Goal: Transaction & Acquisition: Purchase product/service

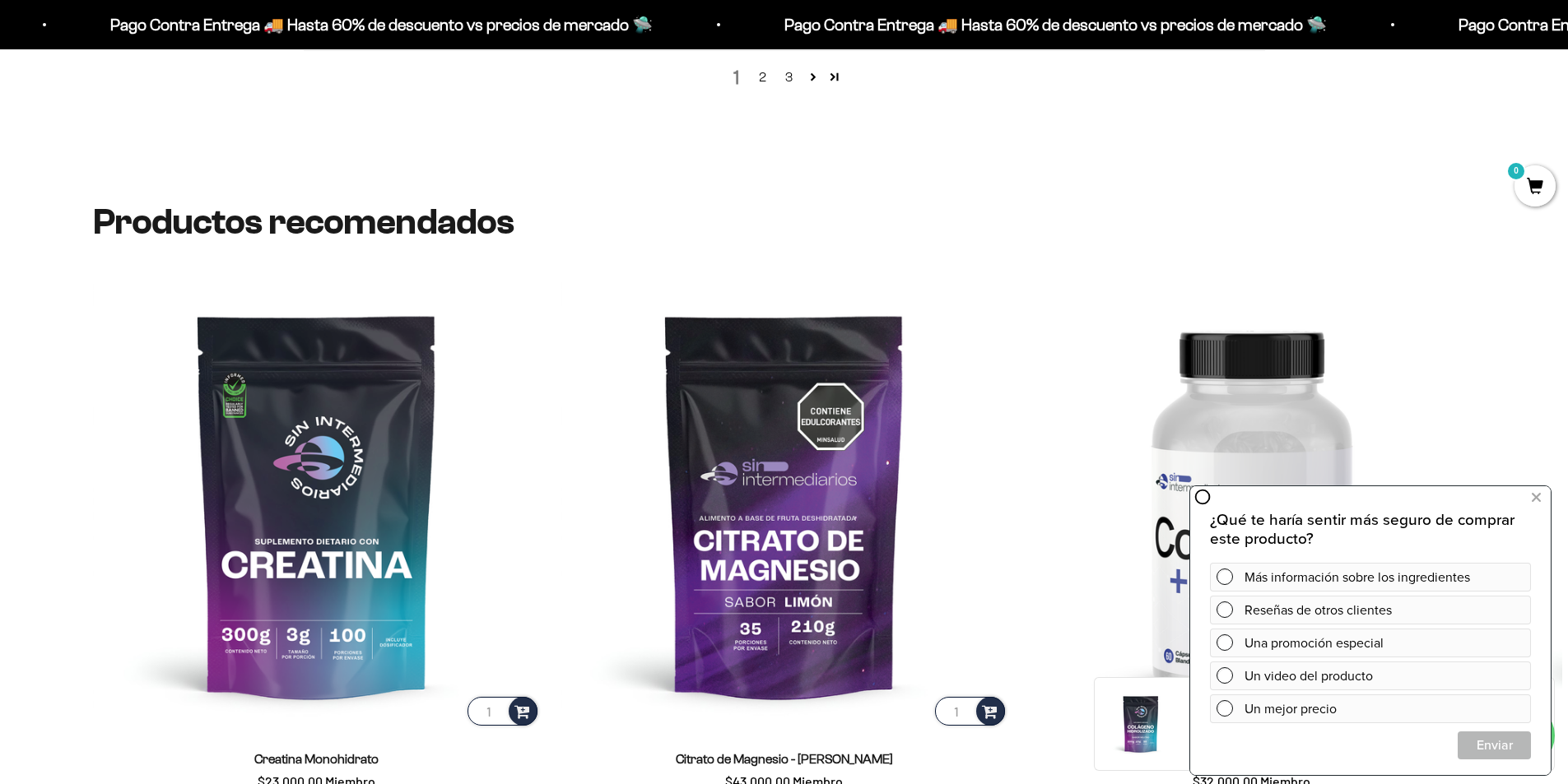
scroll to position [2468, 0]
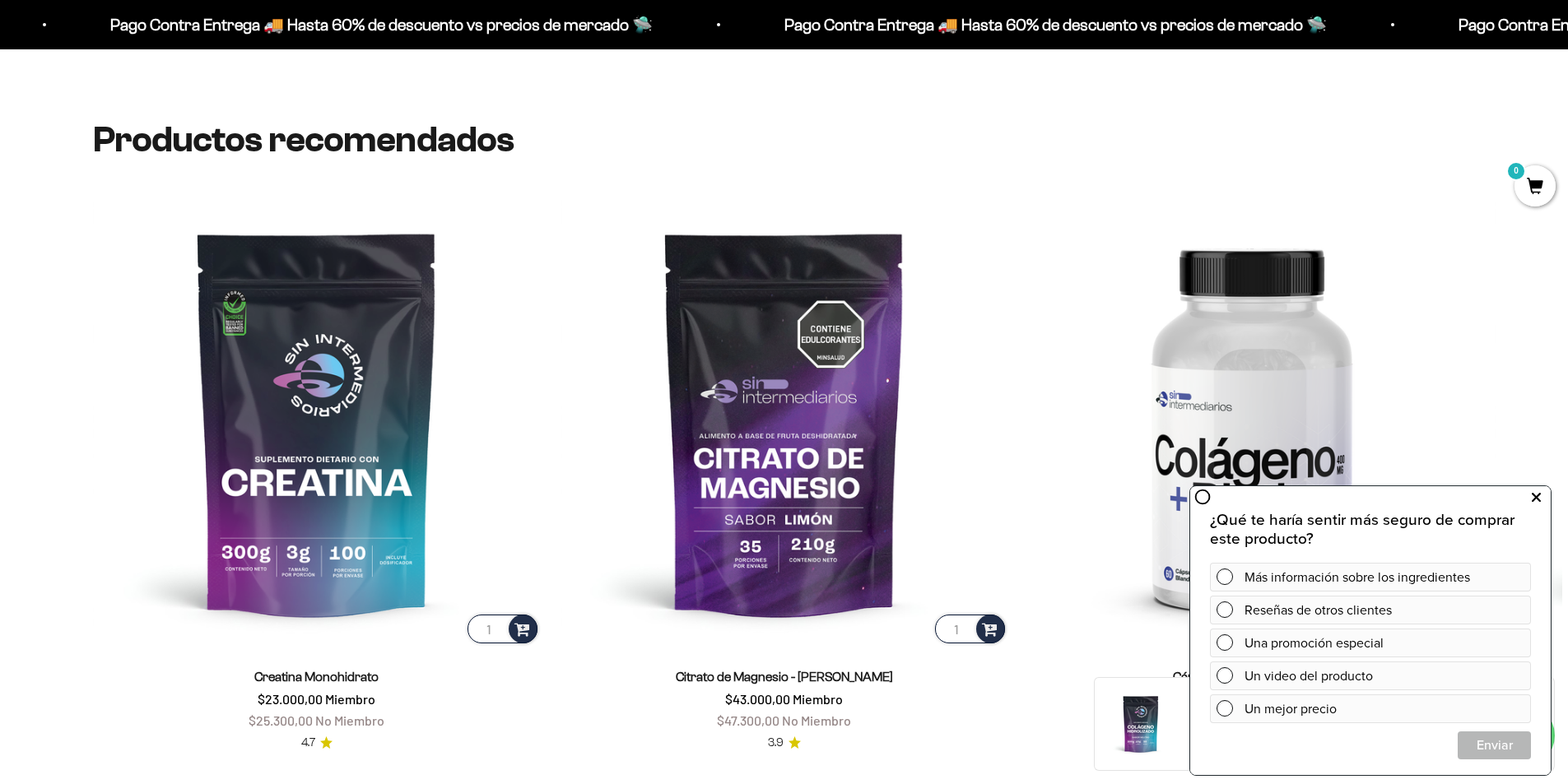
click at [1539, 499] on icon at bounding box center [1536, 498] width 9 height 21
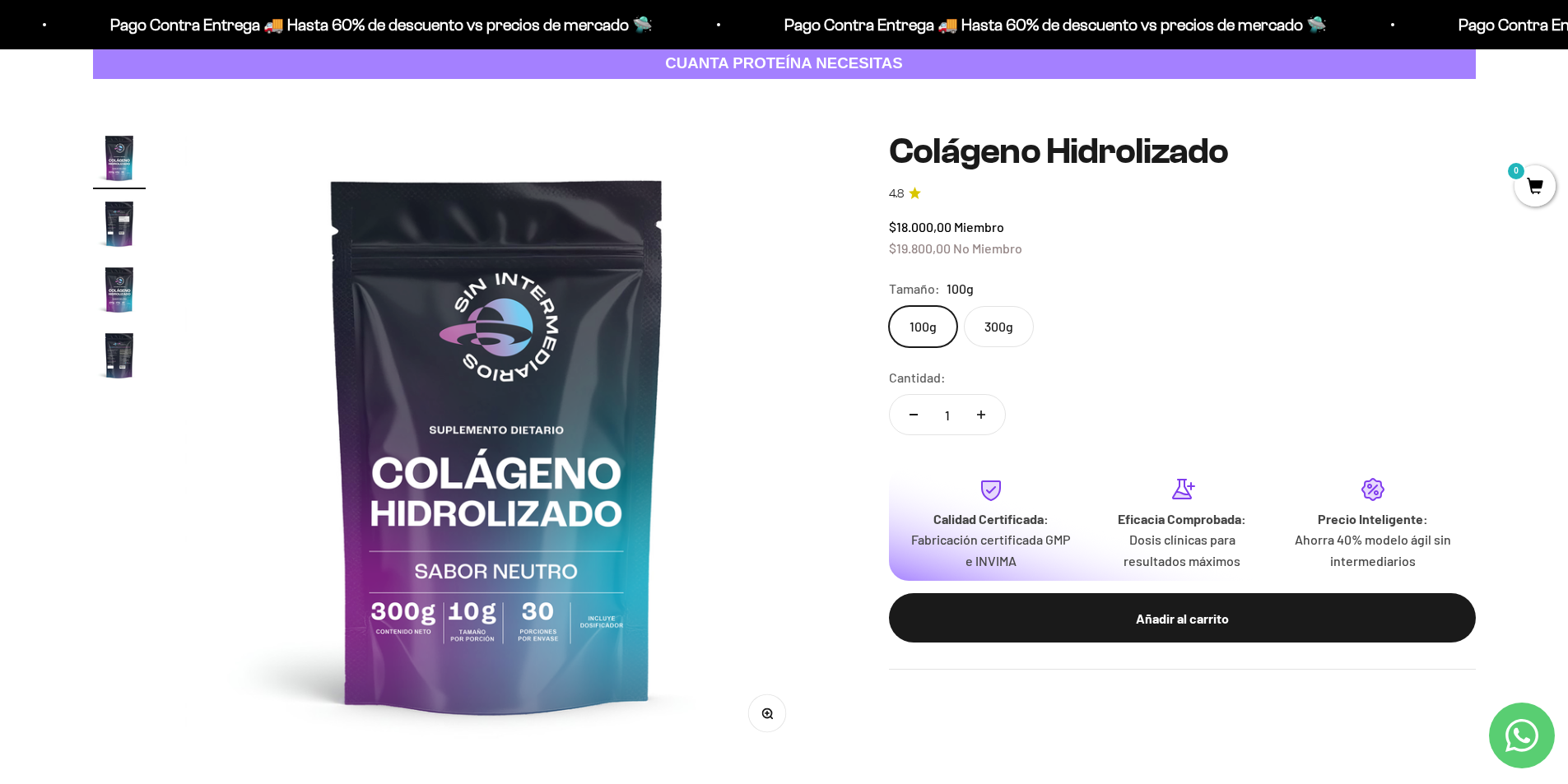
scroll to position [0, 0]
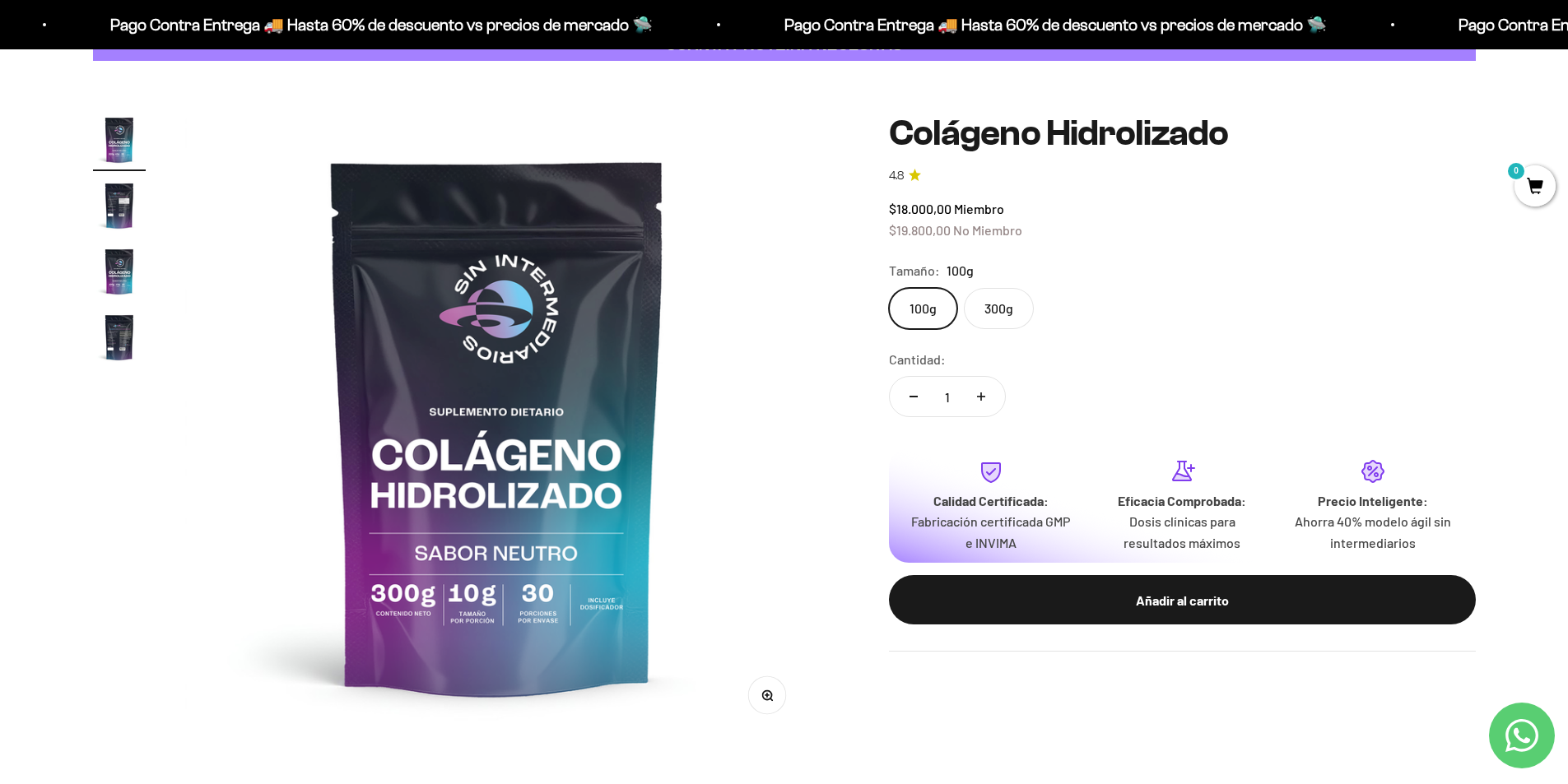
scroll to position [82, 0]
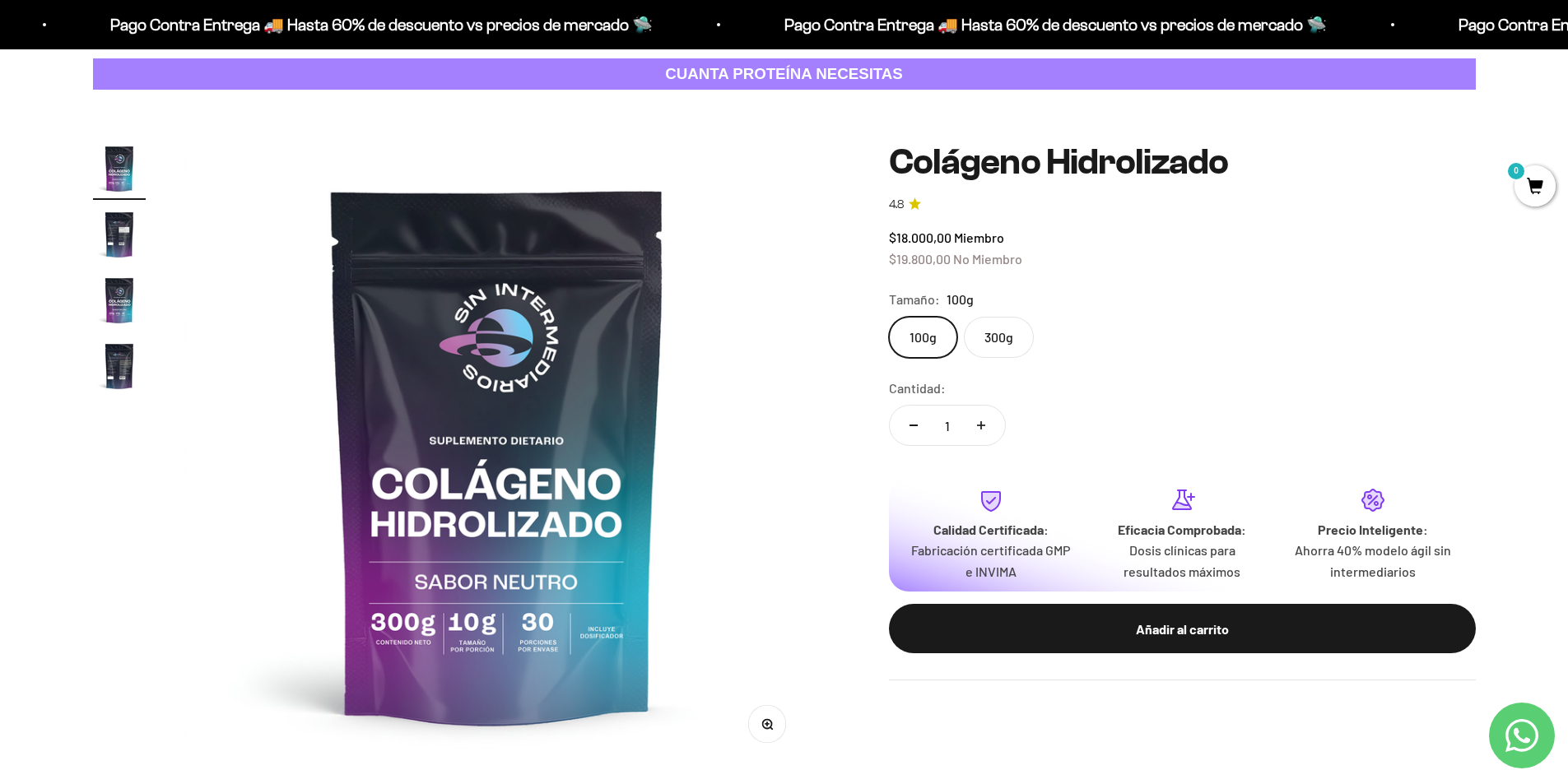
click at [123, 220] on img "Ir al artículo 2" at bounding box center [119, 235] width 52 height 52
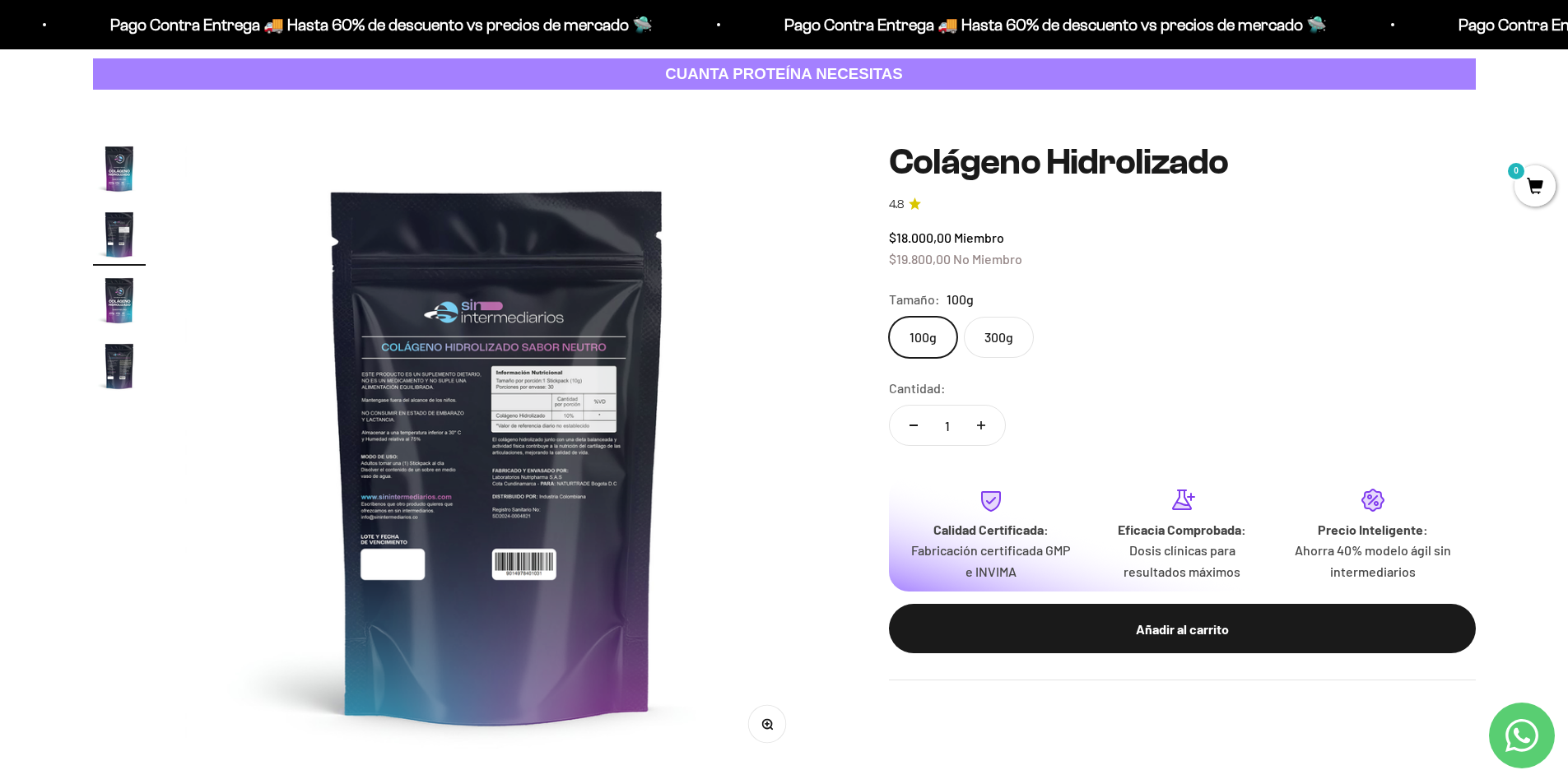
click at [486, 408] on img at bounding box center [498, 455] width 625 height 625
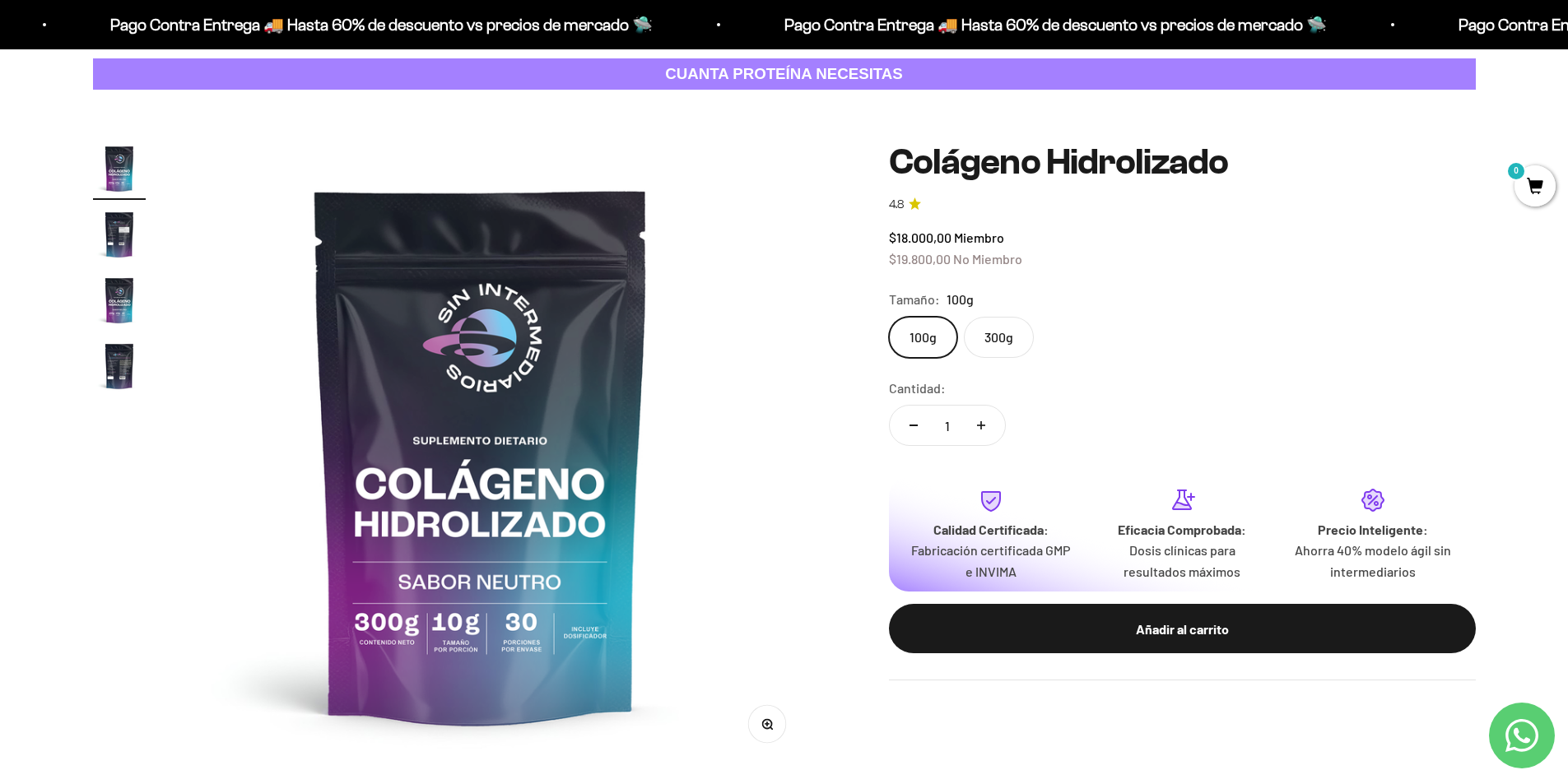
scroll to position [0, 0]
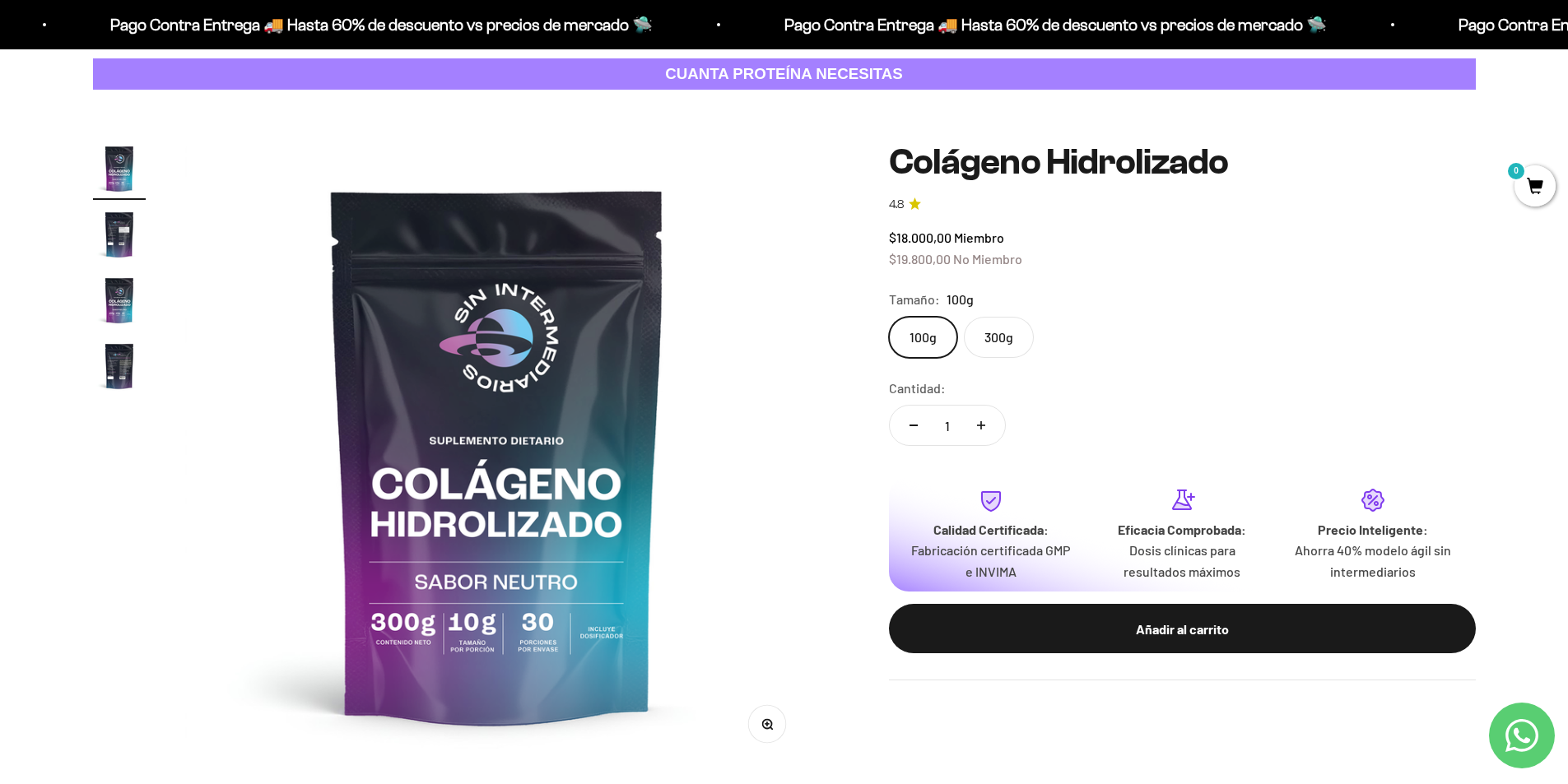
click at [121, 303] on img "Ir al artículo 3" at bounding box center [119, 300] width 52 height 52
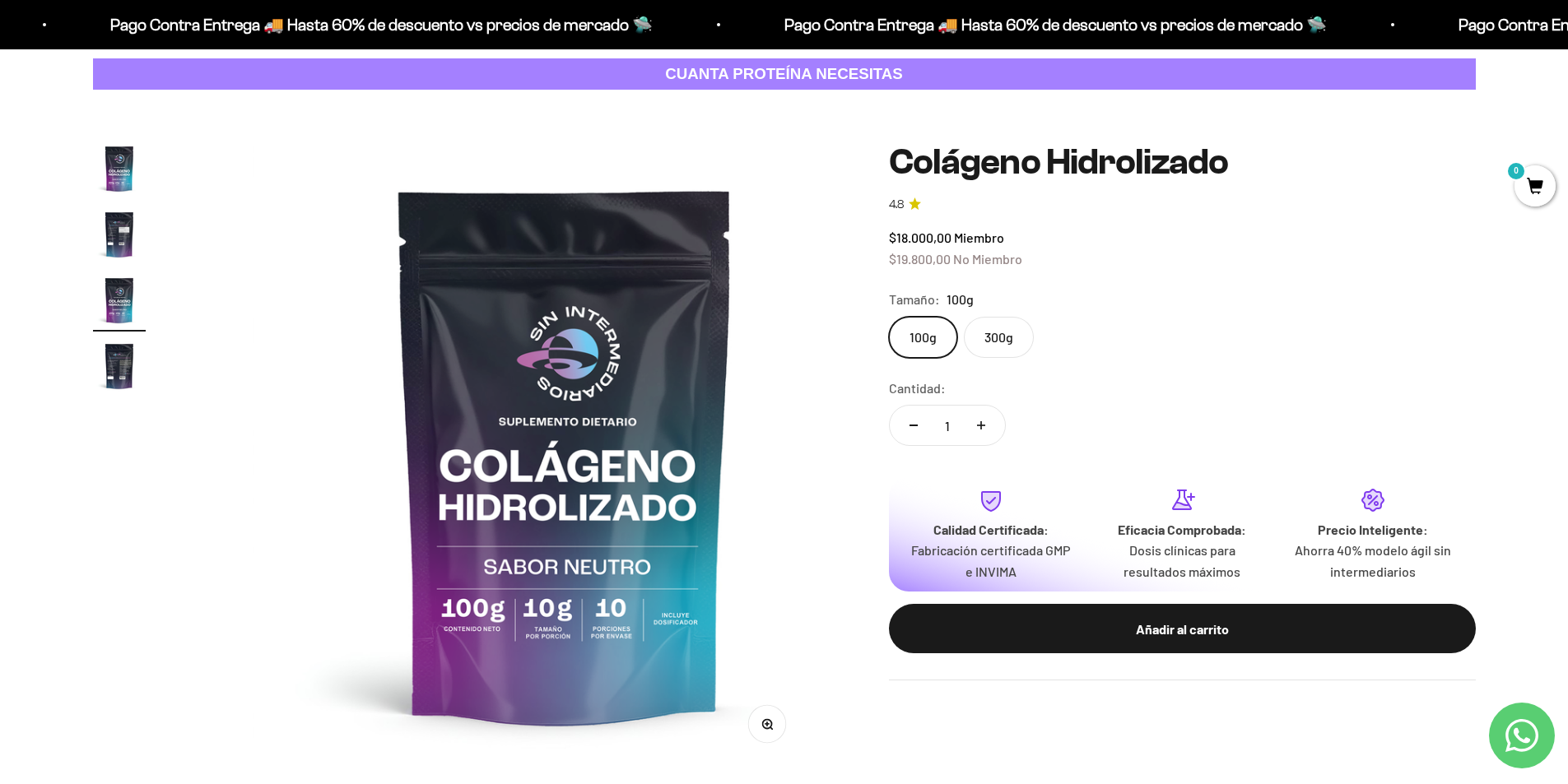
scroll to position [0, 1289]
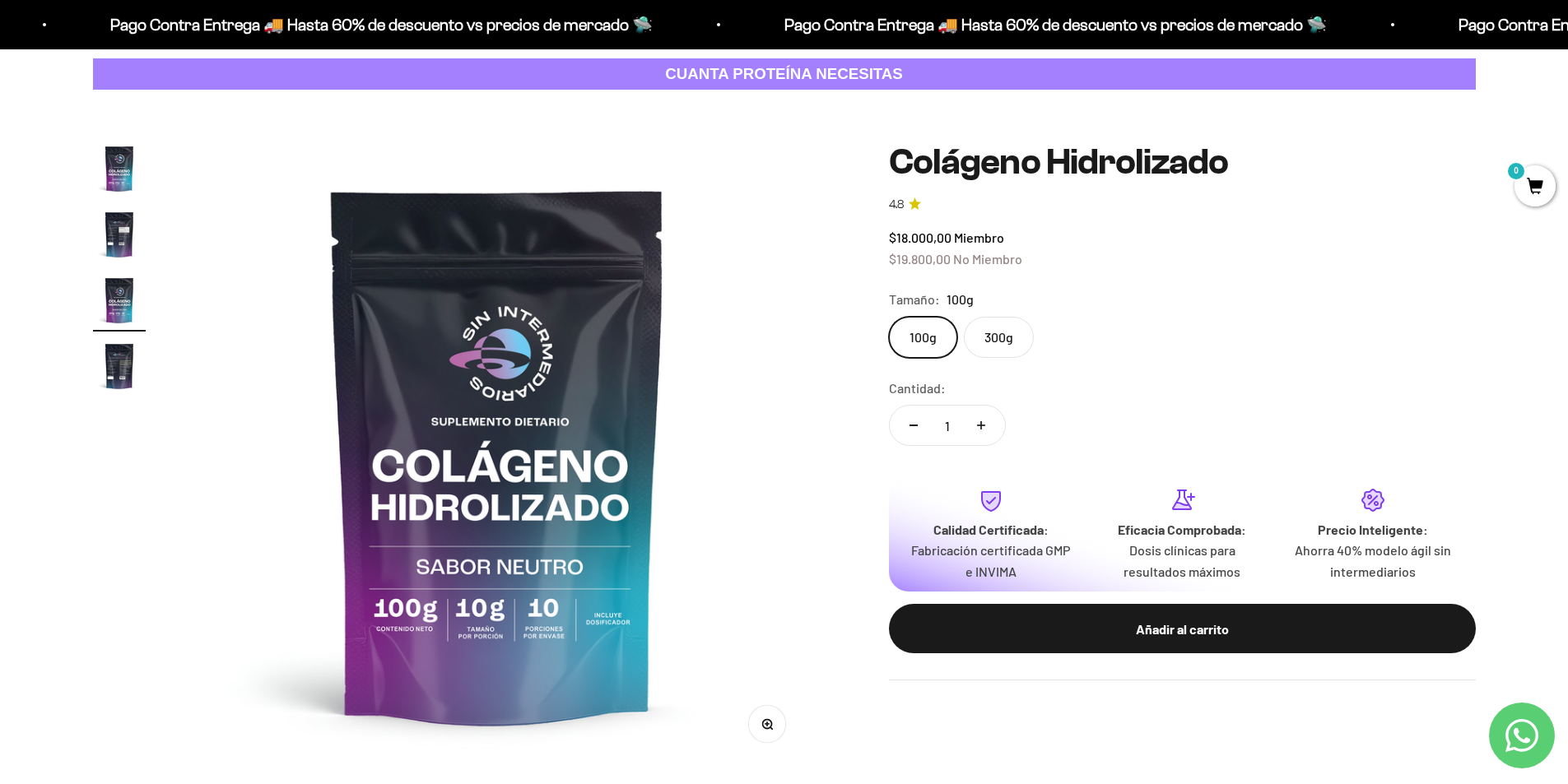
click at [129, 363] on img "Ir al artículo 4" at bounding box center [119, 366] width 52 height 52
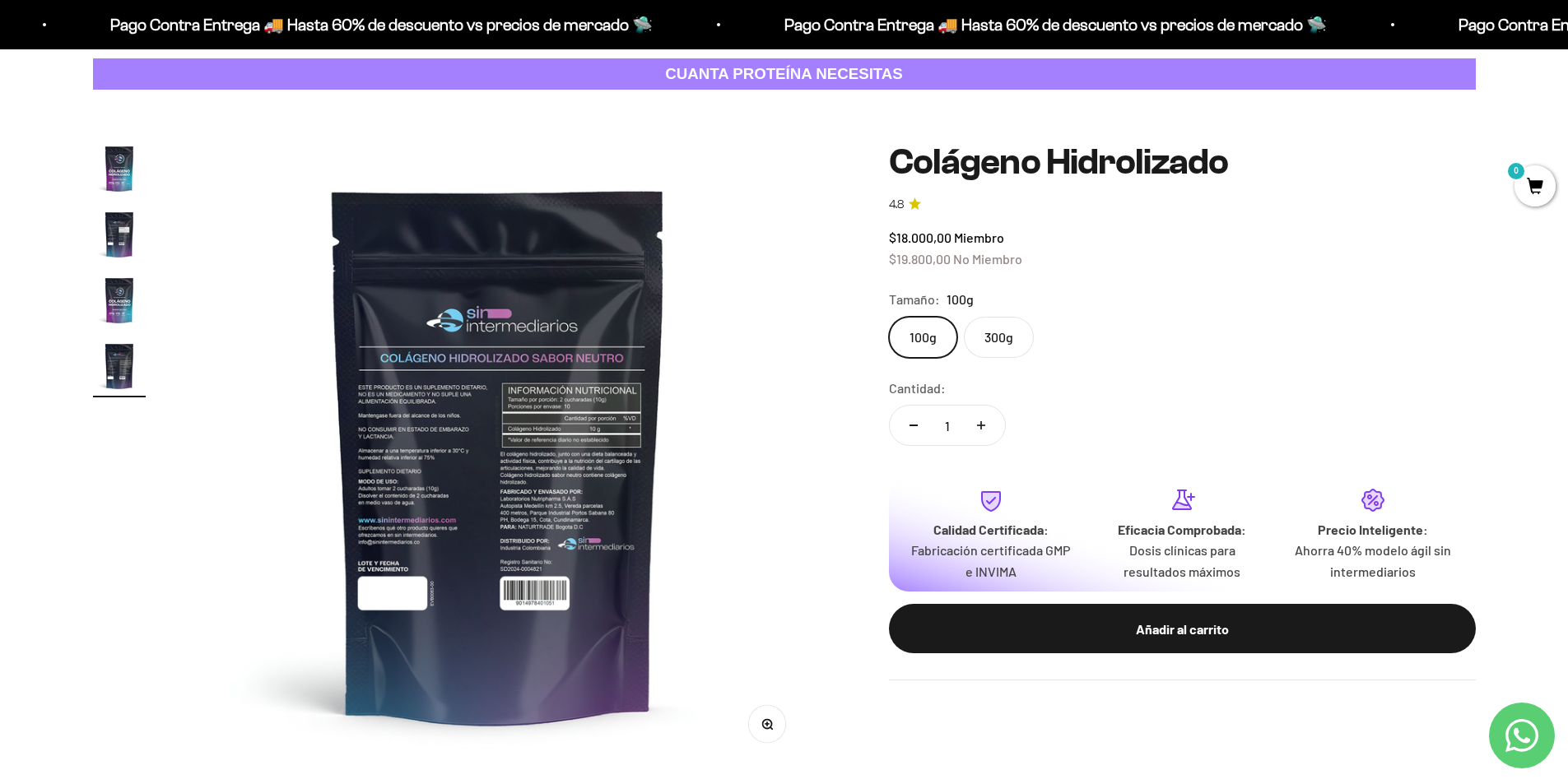
scroll to position [0, 1934]
click at [437, 432] on img at bounding box center [498, 455] width 625 height 625
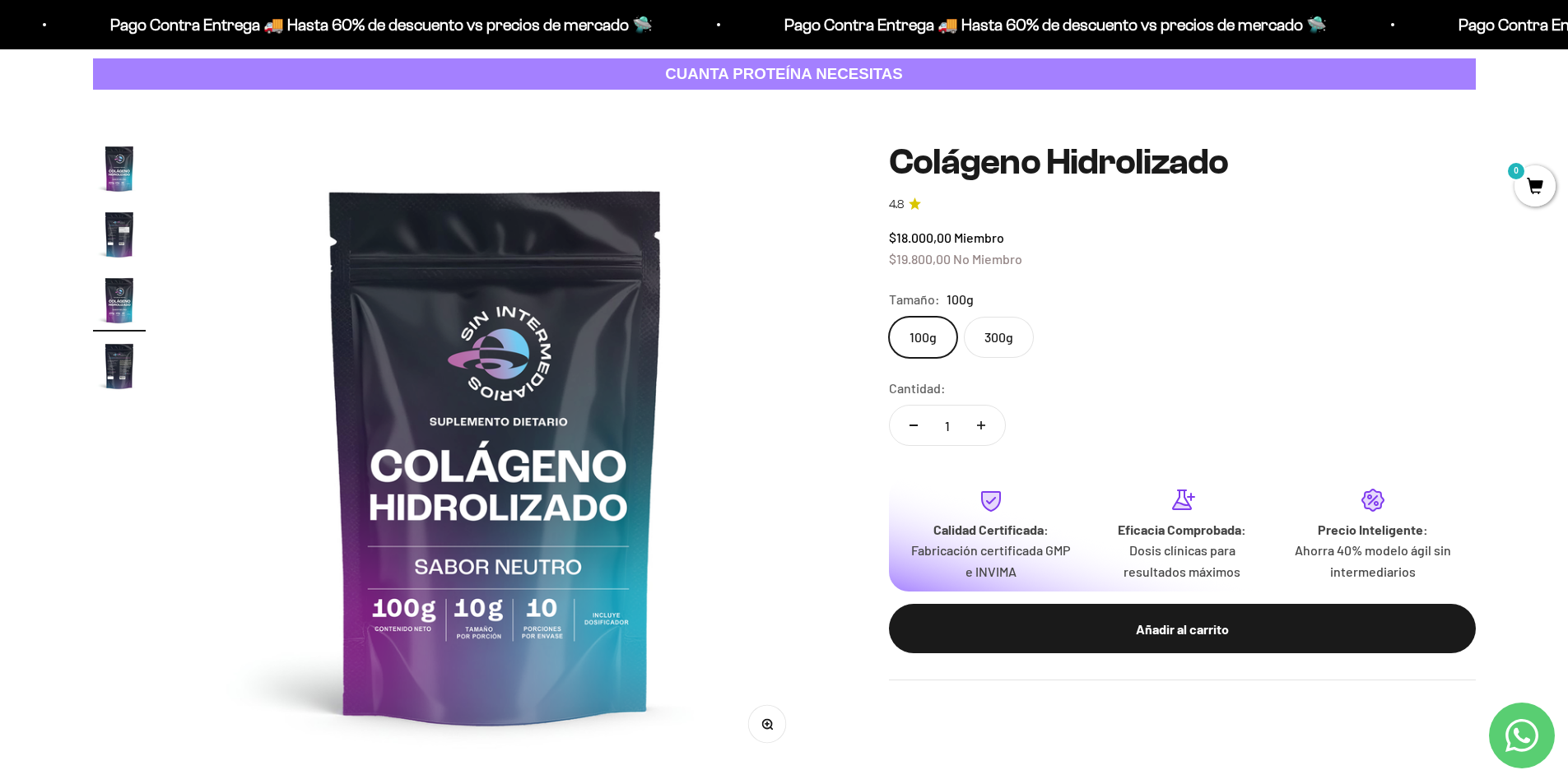
scroll to position [0, 1289]
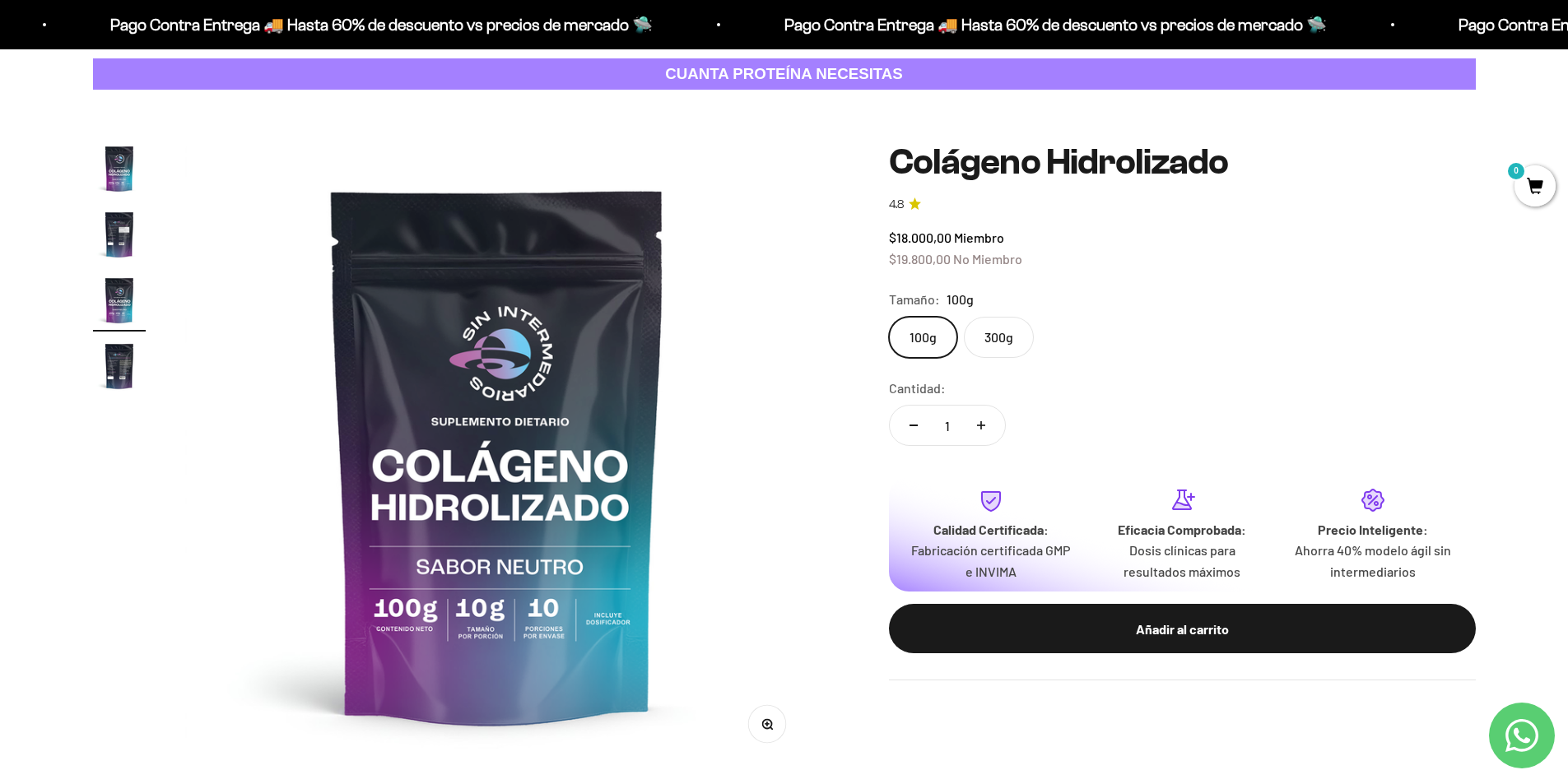
click at [446, 429] on img at bounding box center [498, 455] width 625 height 625
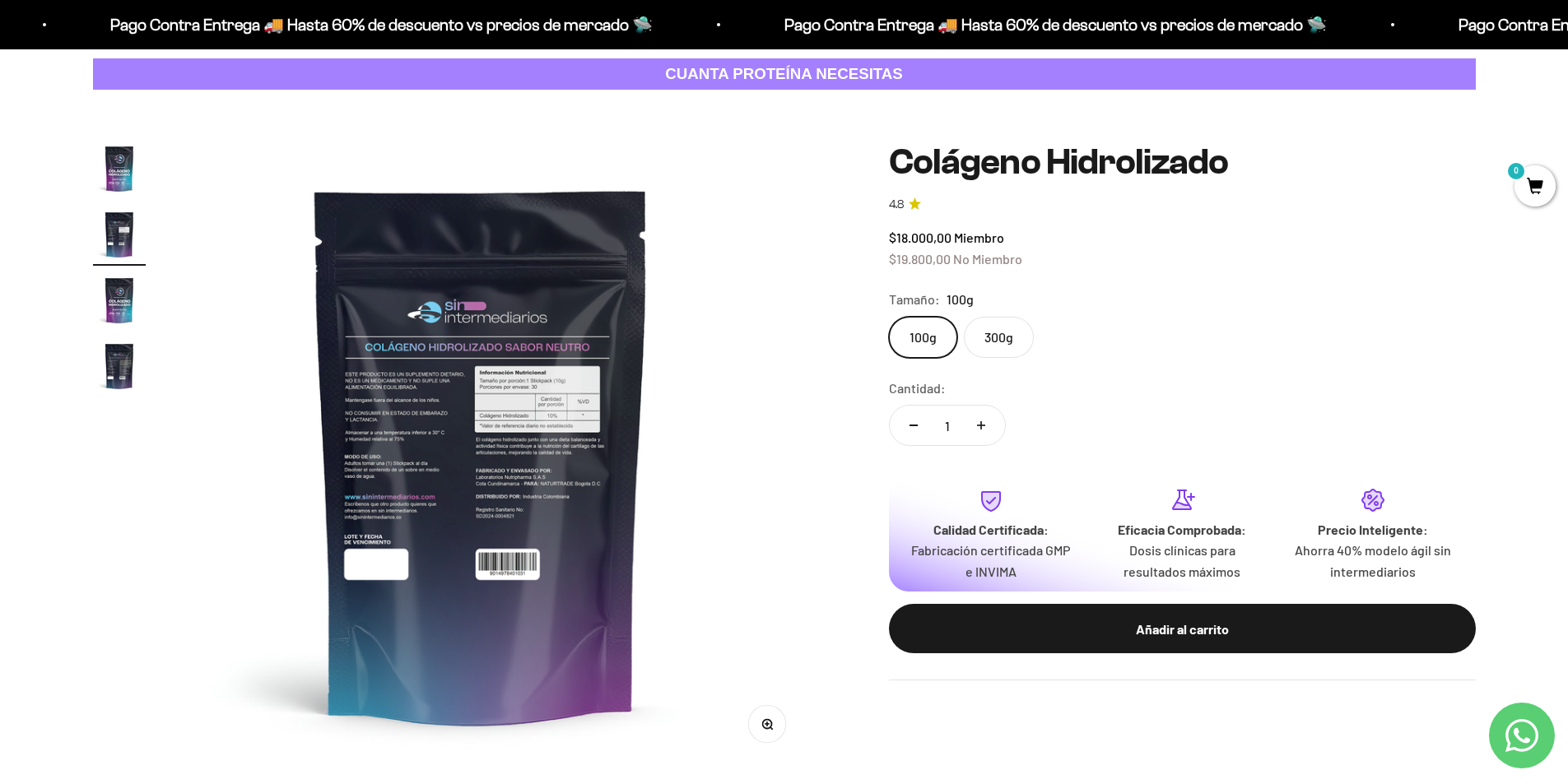
scroll to position [0, 645]
